Goal: Task Accomplishment & Management: Use online tool/utility

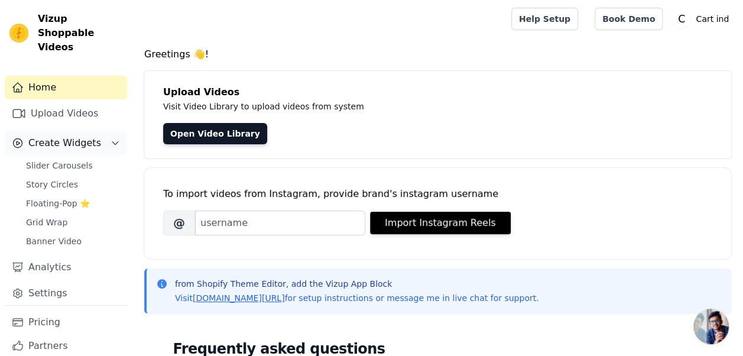
click at [77, 136] on span "Create Widgets" at bounding box center [64, 143] width 73 height 14
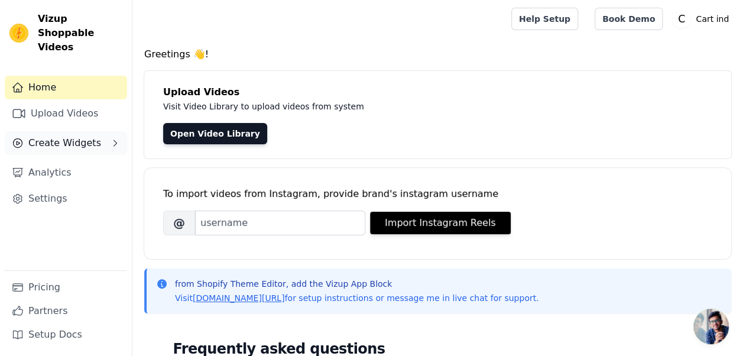
click at [77, 136] on span "Create Widgets" at bounding box center [64, 143] width 73 height 14
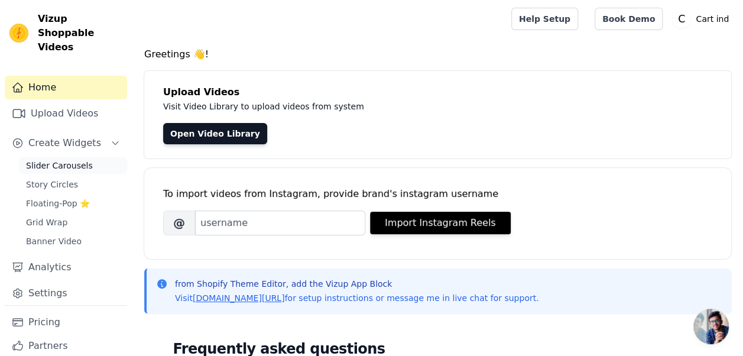
click at [61, 160] on span "Slider Carousels" at bounding box center [59, 166] width 67 height 12
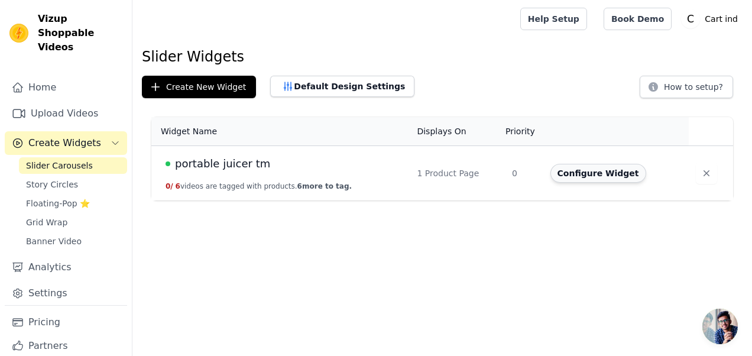
click at [600, 175] on button "Configure Widget" at bounding box center [598, 173] width 96 height 19
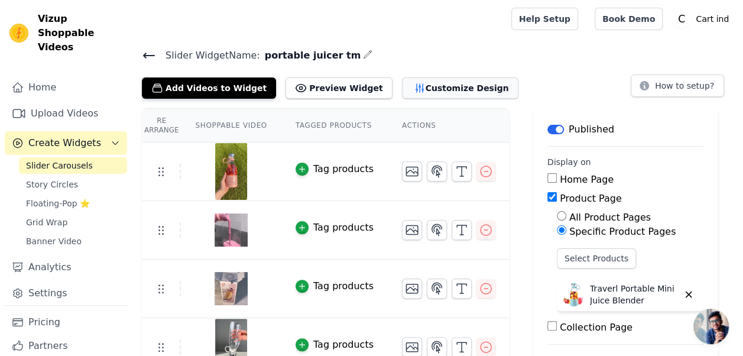
click at [420, 86] on button "Customize Design" at bounding box center [460, 87] width 116 height 21
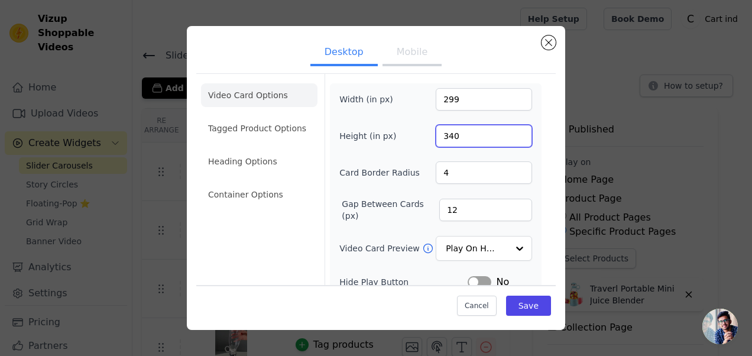
click at [470, 141] on input "340" at bounding box center [483, 136] width 96 height 22
type input "250"
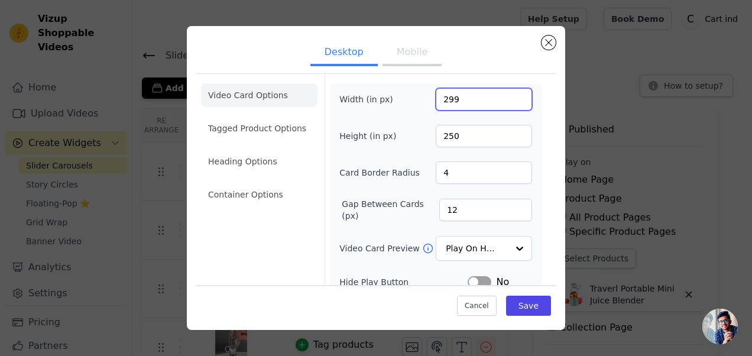
click at [459, 100] on input "299" at bounding box center [483, 99] width 96 height 22
type input "300"
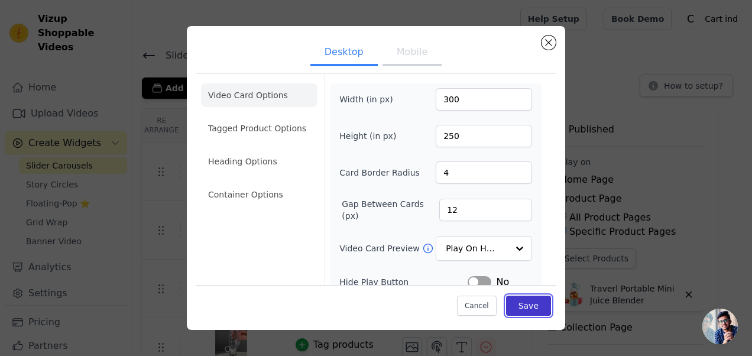
click at [519, 301] on button "Save" at bounding box center [528, 305] width 45 height 20
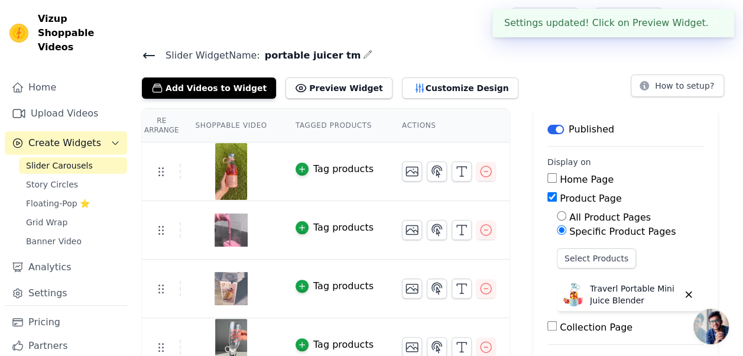
click at [151, 54] on icon at bounding box center [149, 55] width 11 height 5
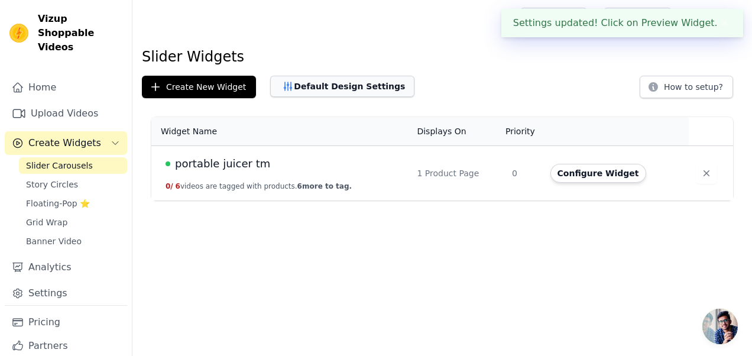
click at [316, 96] on button "Default Design Settings" at bounding box center [342, 86] width 144 height 21
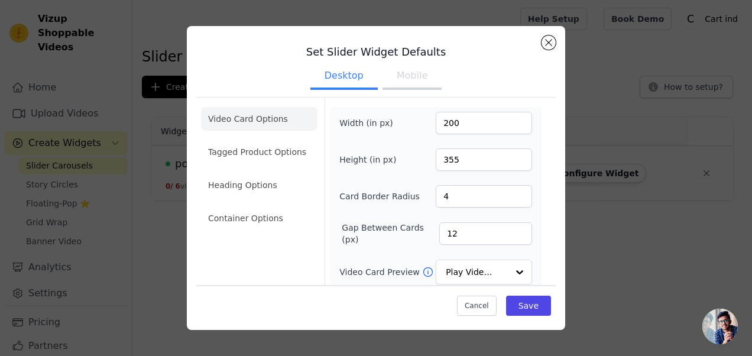
click at [400, 80] on button "Mobile" at bounding box center [411, 77] width 59 height 26
click at [549, 45] on button "Close modal" at bounding box center [548, 42] width 14 height 14
